Goal: Navigation & Orientation: Find specific page/section

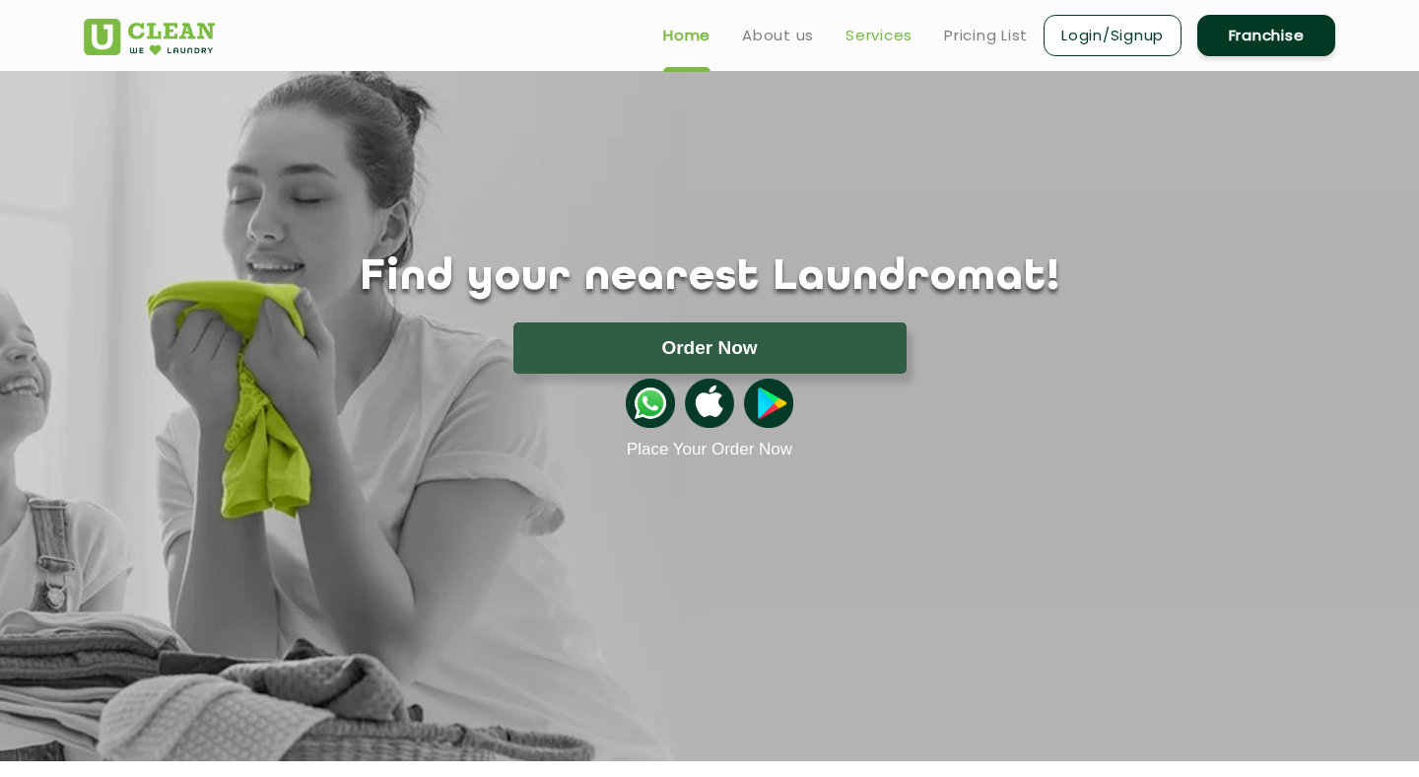
click at [907, 31] on link "Services" at bounding box center [879, 36] width 67 height 24
click at [647, 410] on img at bounding box center [650, 402] width 49 height 49
